Goal: Task Accomplishment & Management: Use online tool/utility

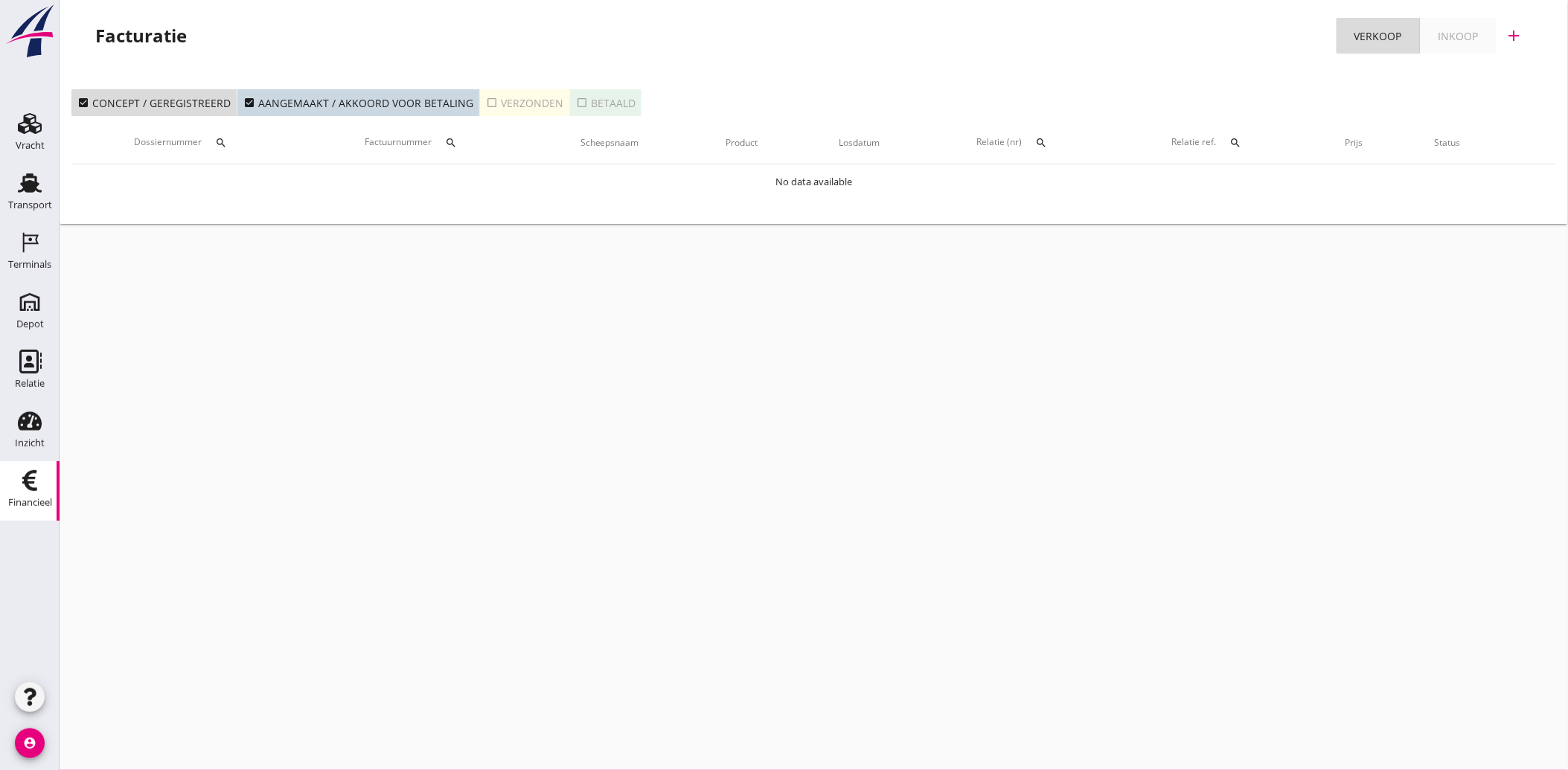
click at [486, 103] on icon "check_box_outline_blank" at bounding box center [492, 102] width 12 height 12
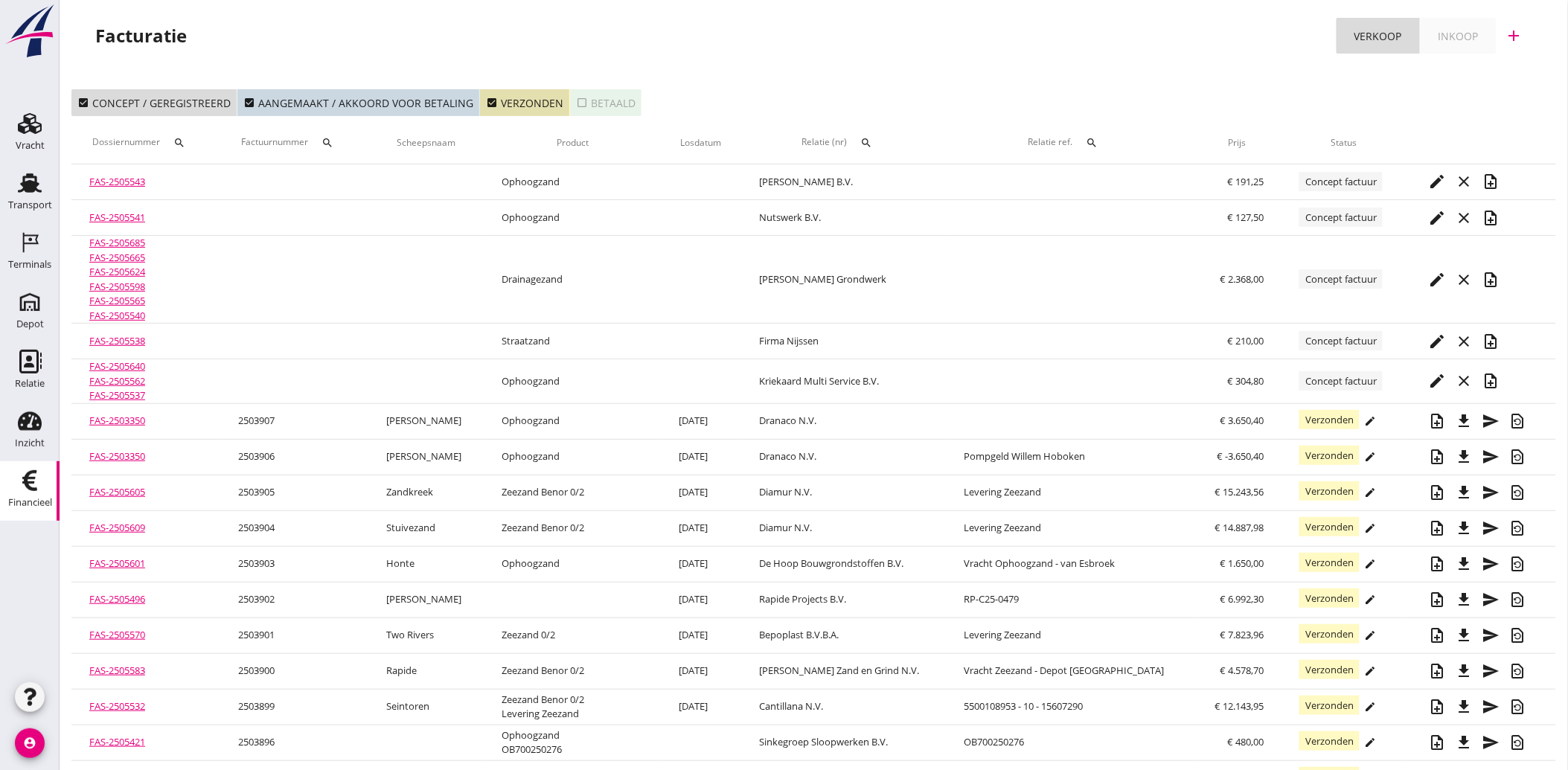
click at [854, 139] on th "Relatie (nr) search" at bounding box center [844, 142] width 204 height 42
click at [873, 142] on icon "search" at bounding box center [866, 142] width 12 height 12
click at [920, 179] on input "text" at bounding box center [958, 185] width 155 height 24
click at [920, 211] on div "Van der Straaten B.V." at bounding box center [976, 215] width 165 height 18
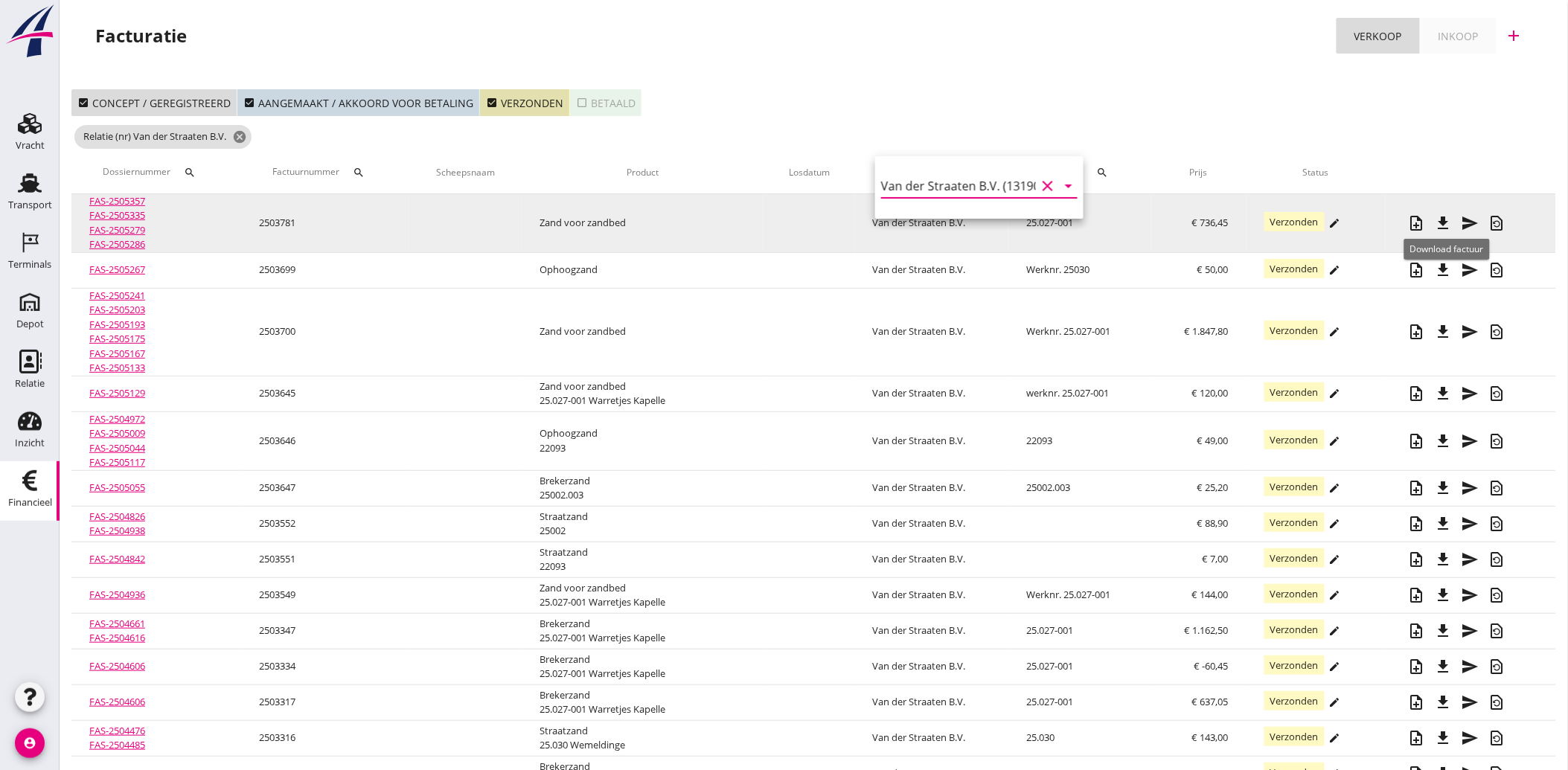
type input "Van der Straaten B.V. (13190)"
click at [1448, 218] on icon "file_download" at bounding box center [1444, 223] width 18 height 18
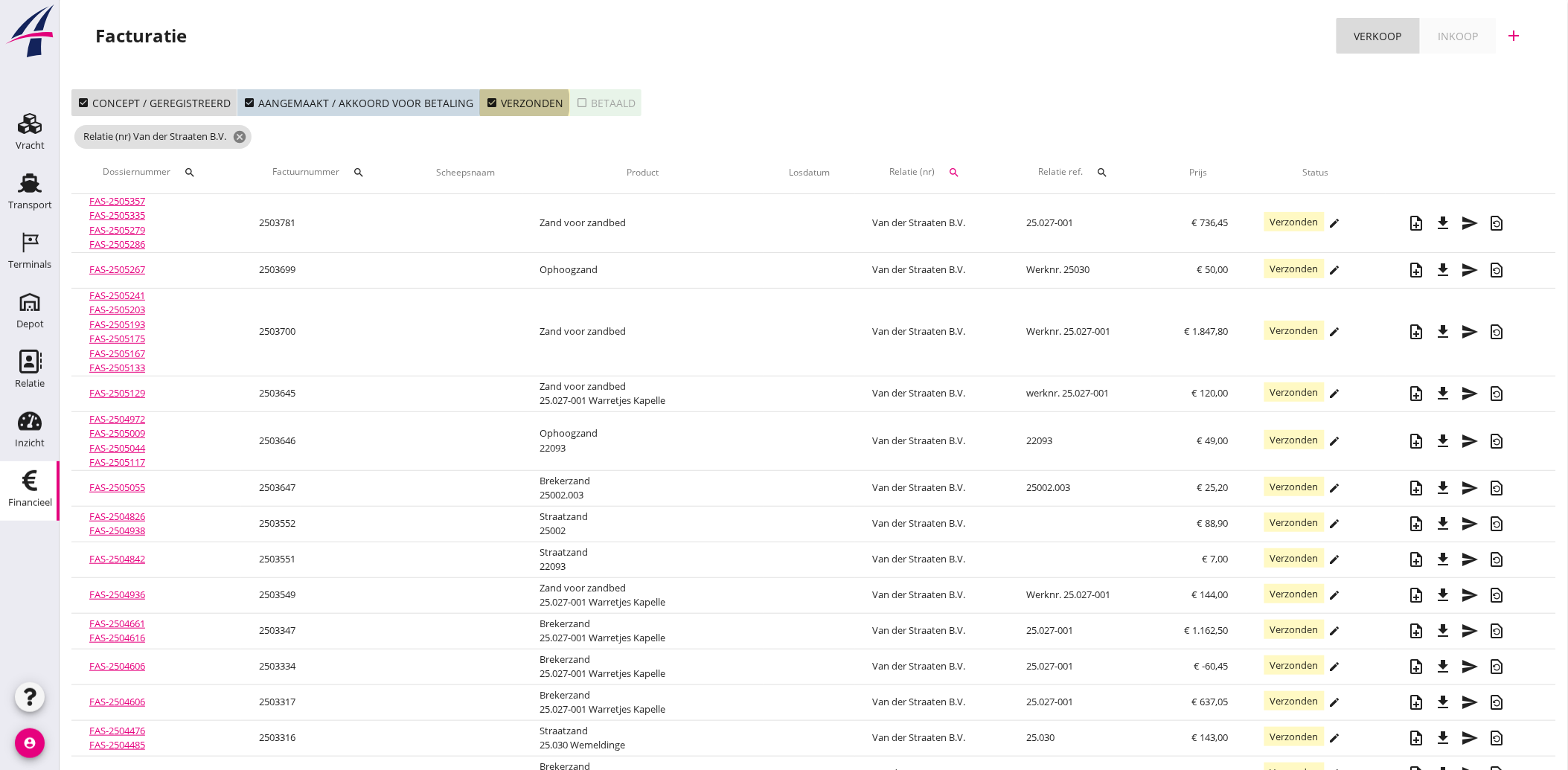
click at [486, 103] on icon "check_box" at bounding box center [492, 102] width 12 height 12
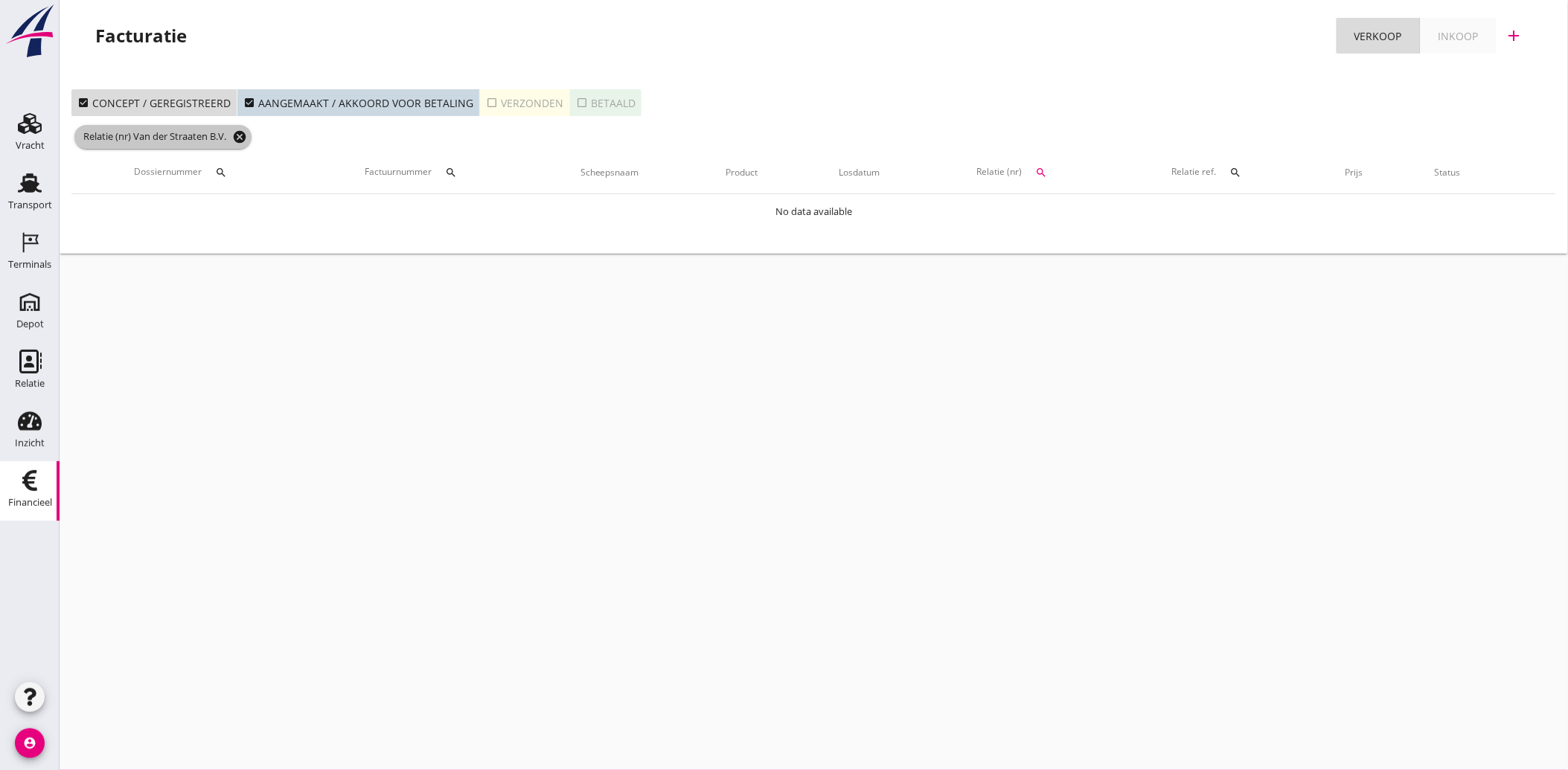
click at [246, 136] on icon "cancel" at bounding box center [240, 137] width 15 height 15
